Goal: Complete application form

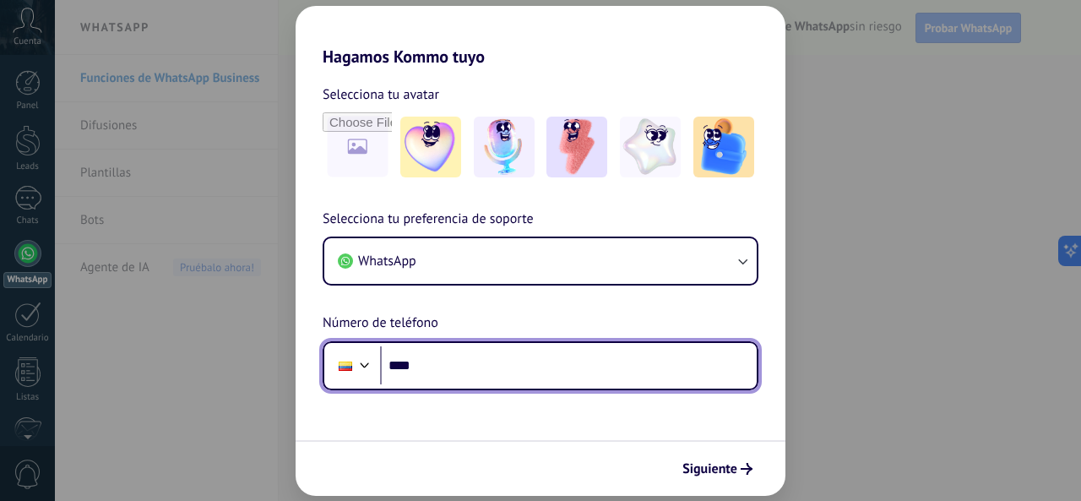
click at [444, 371] on input "****" at bounding box center [568, 365] width 377 height 39
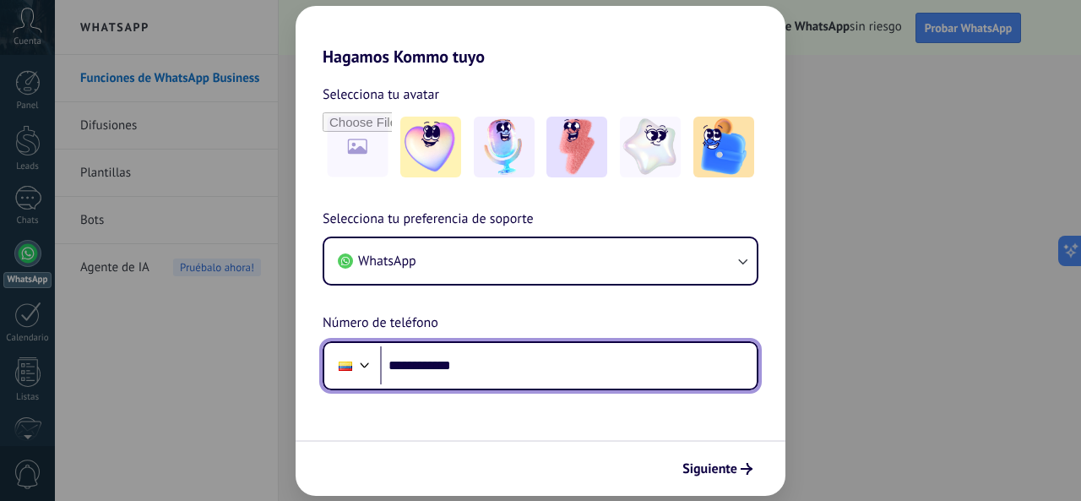
click at [502, 371] on input "**********" at bounding box center [568, 365] width 377 height 39
type input "**********"
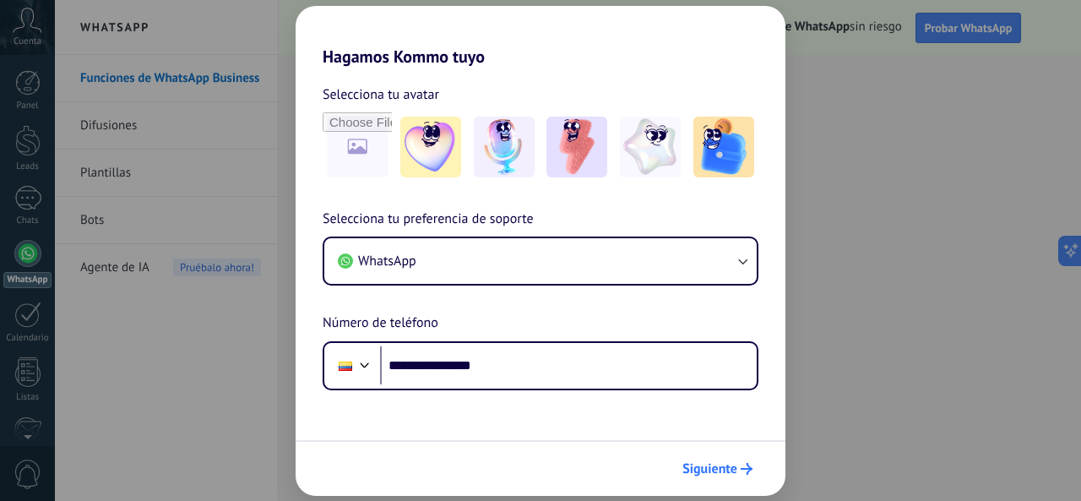
click at [715, 465] on span "Siguiente" at bounding box center [709, 469] width 55 height 12
